Goal: Information Seeking & Learning: Learn about a topic

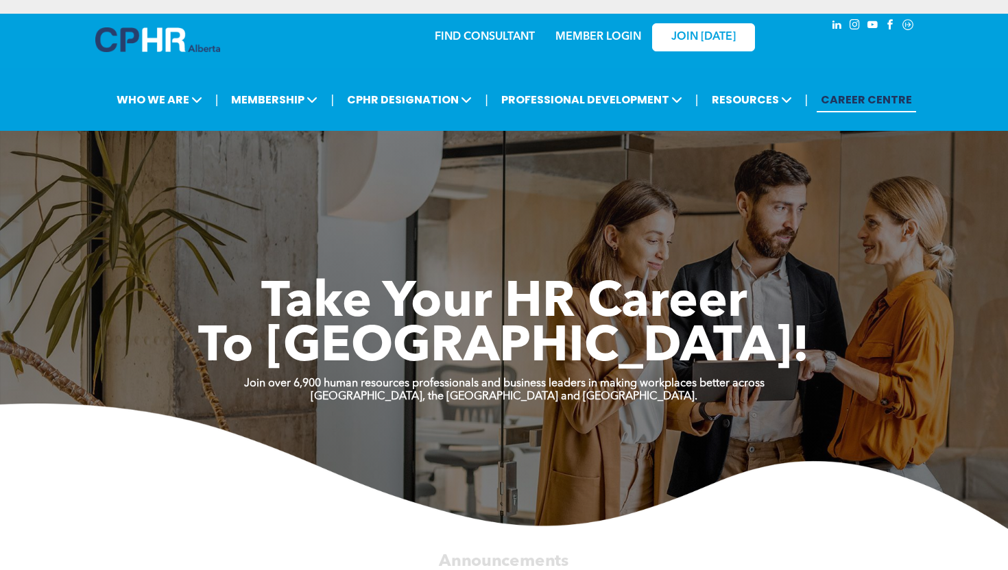
scroll to position [7, 0]
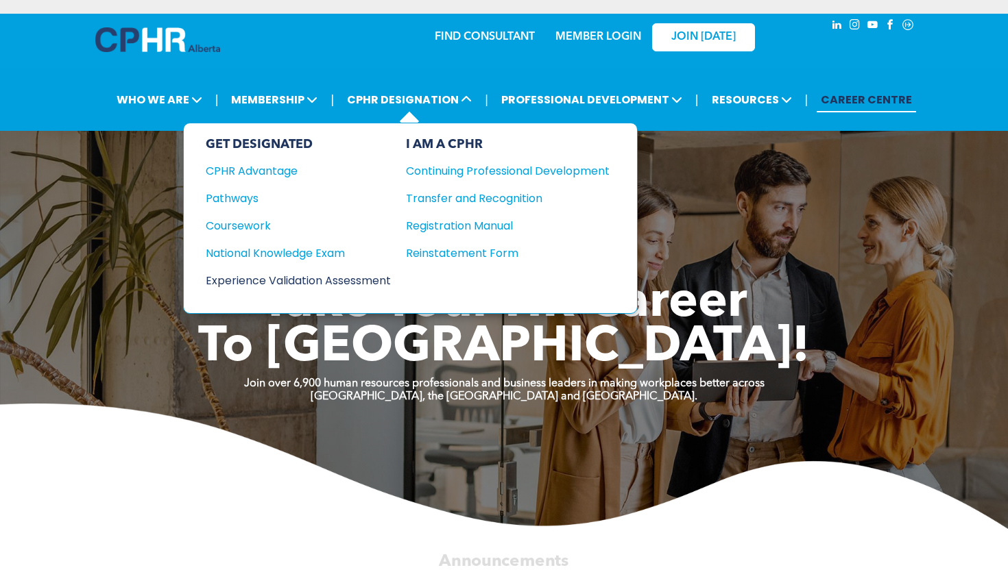
click at [274, 278] on div "Experience Validation Assessment" at bounding box center [289, 280] width 167 height 17
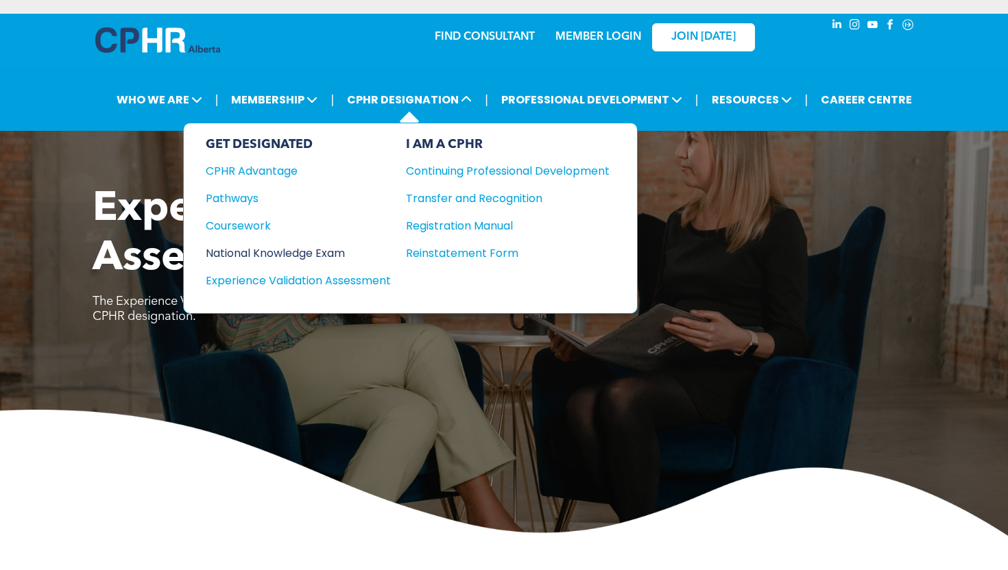
click at [337, 249] on div "National Knowledge Exam" at bounding box center [289, 253] width 167 height 17
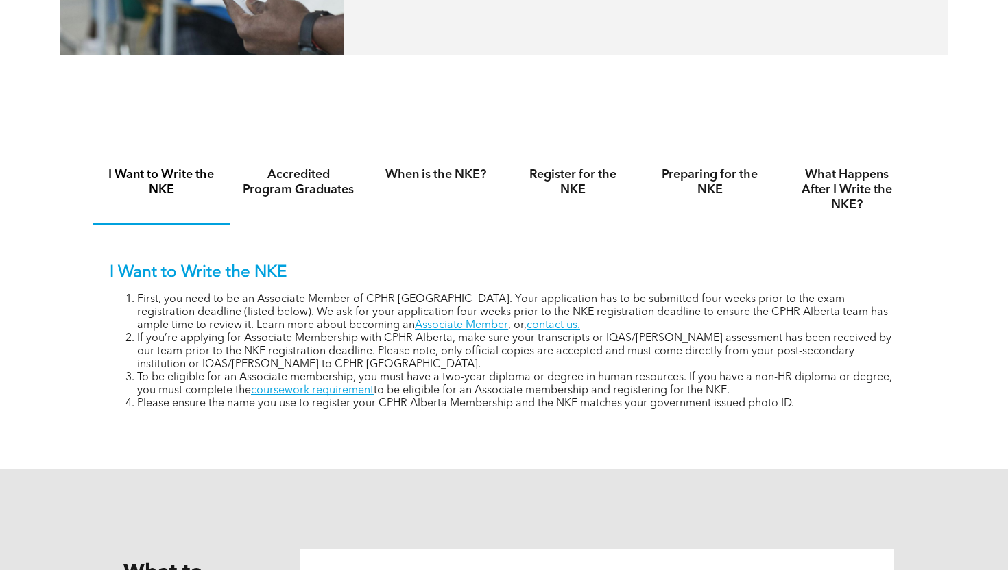
scroll to position [829, 0]
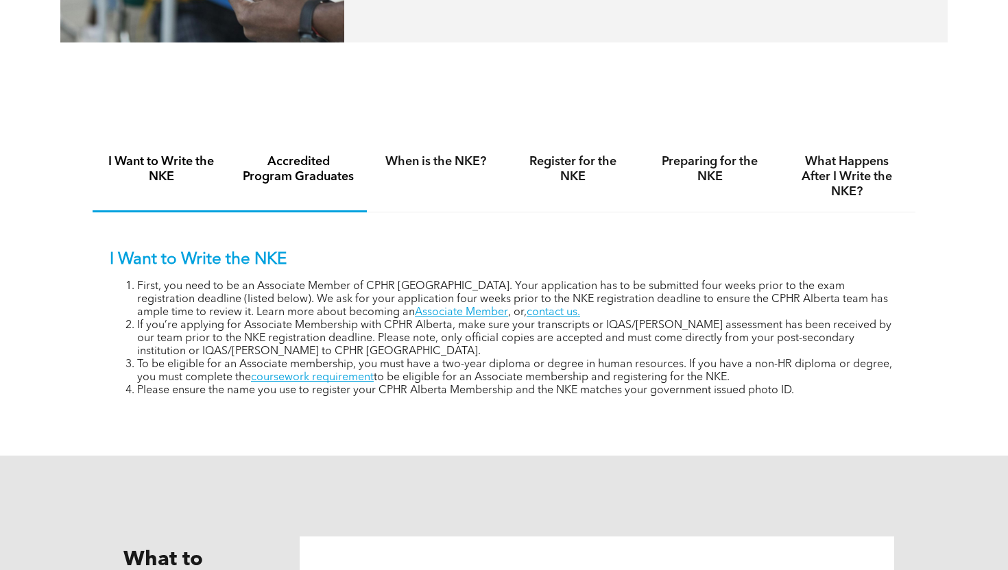
click at [310, 178] on h4 "Accredited Program Graduates" at bounding box center [298, 169] width 112 height 30
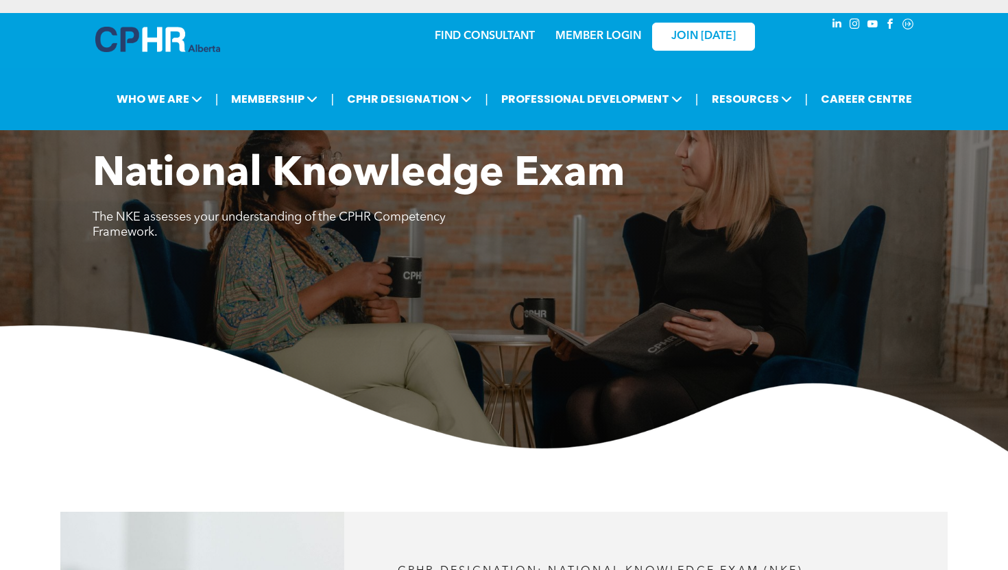
scroll to position [0, 0]
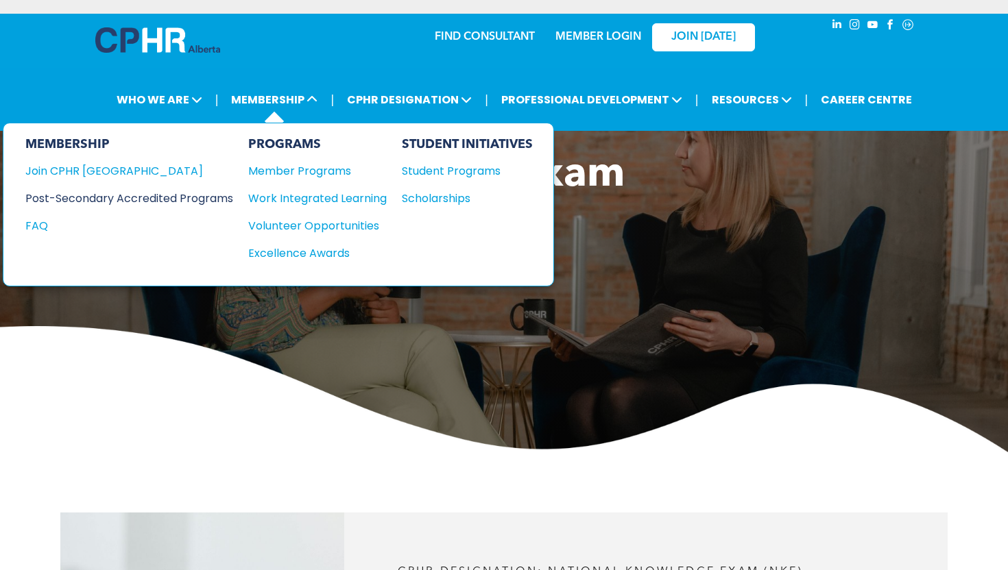
click at [174, 200] on div "Post-Secondary Accredited Programs" at bounding box center [118, 198] width 187 height 17
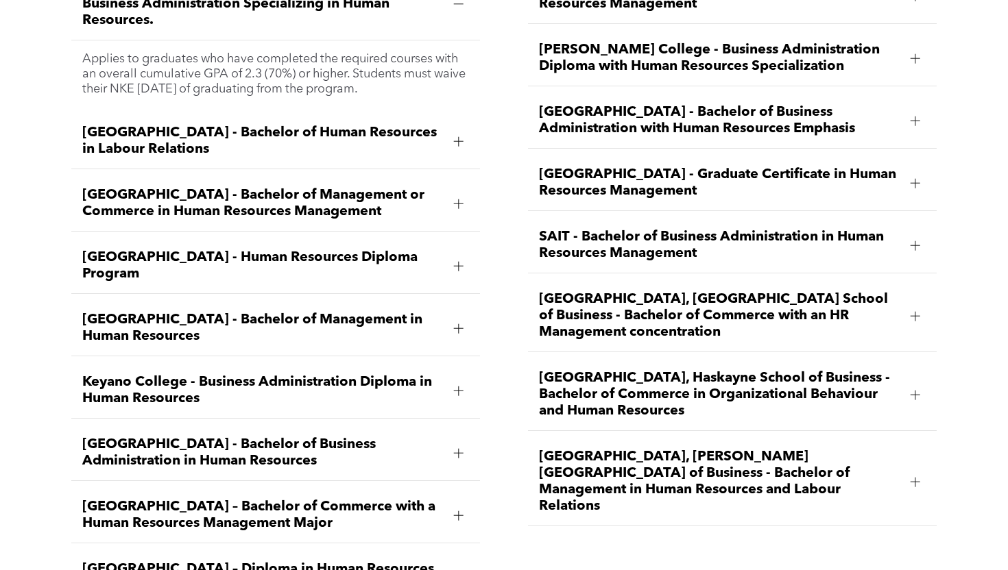
scroll to position [2026, 0]
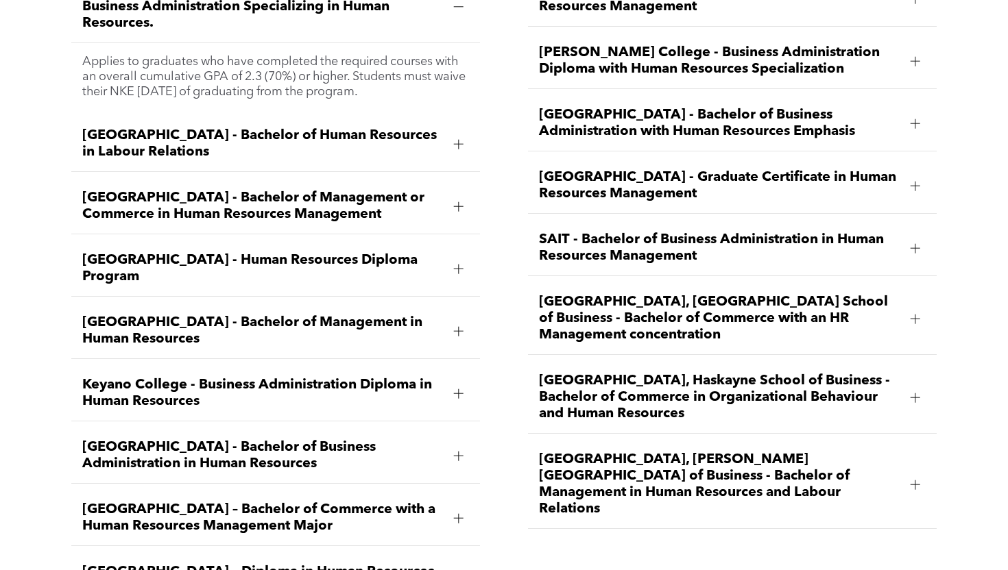
click at [688, 294] on span "[GEOGRAPHIC_DATA], [GEOGRAPHIC_DATA] School of Business - Bachelor of Commerce …" at bounding box center [719, 318] width 360 height 49
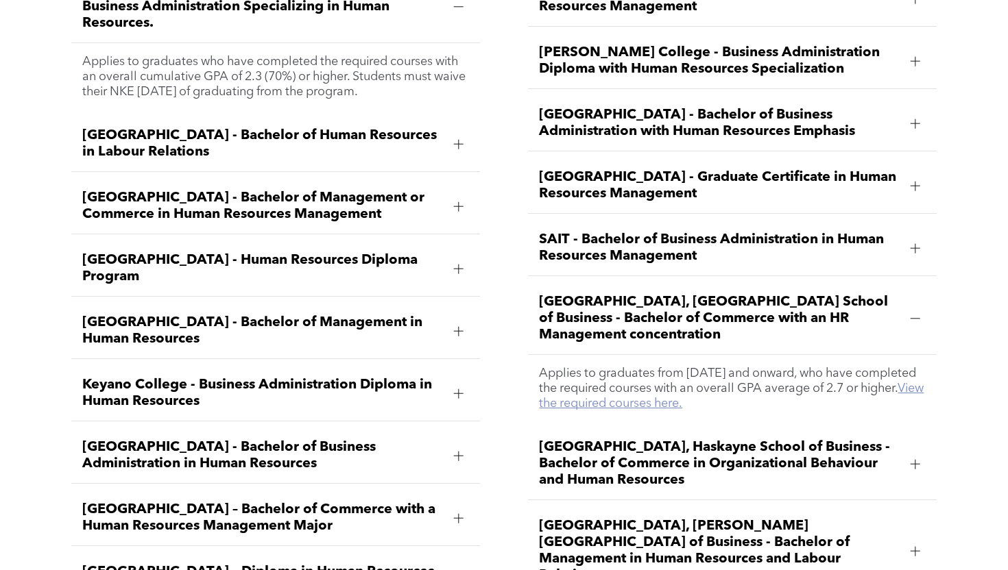
click at [697, 383] on link "View the required courses here." at bounding box center [731, 396] width 385 height 27
